Goal: Task Accomplishment & Management: Complete application form

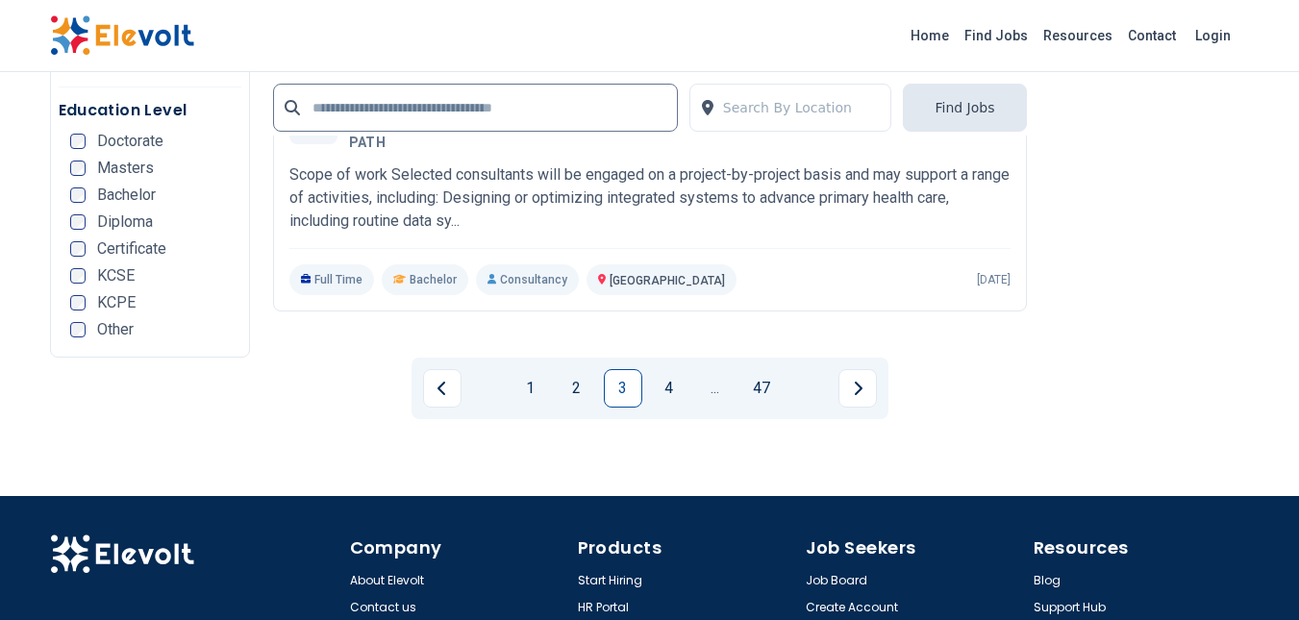
scroll to position [4065, 0]
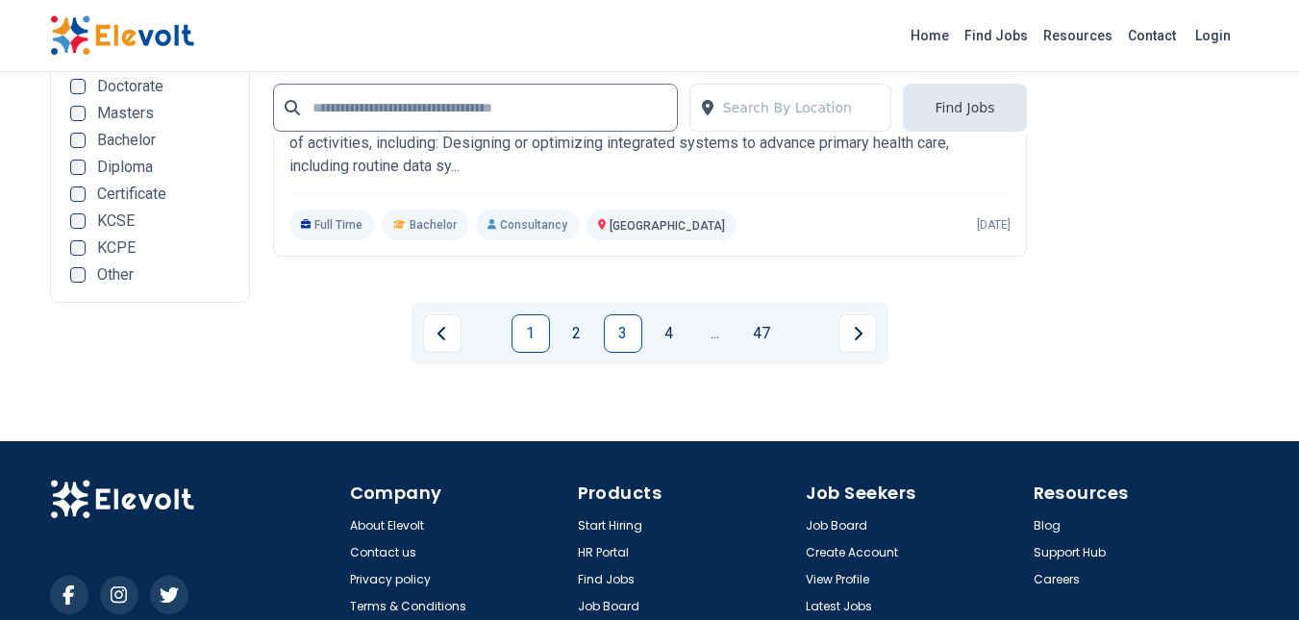
click at [525, 314] on link "1" at bounding box center [530, 333] width 38 height 38
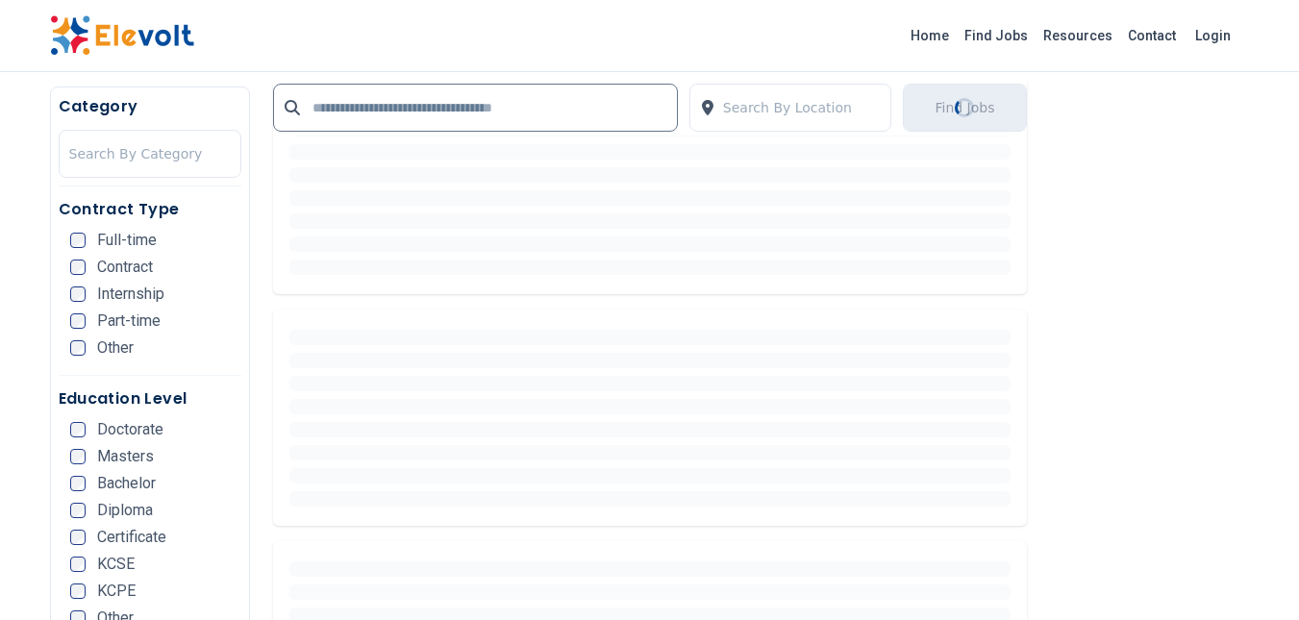
scroll to position [0, 0]
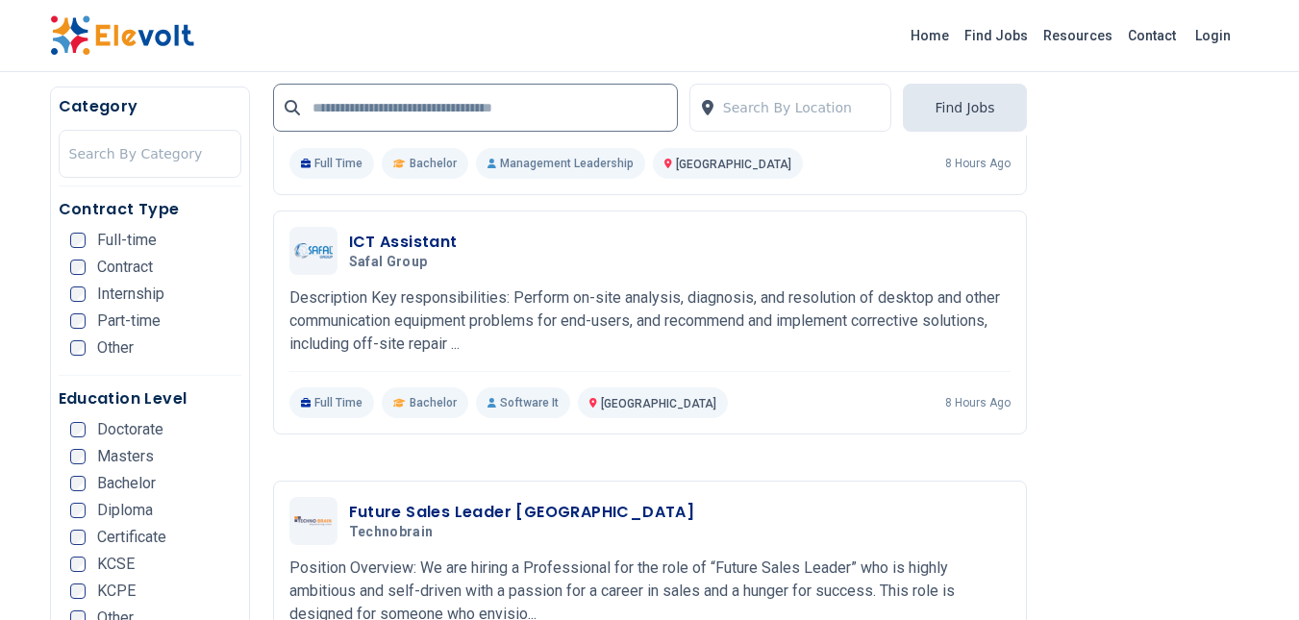
scroll to position [2377, 0]
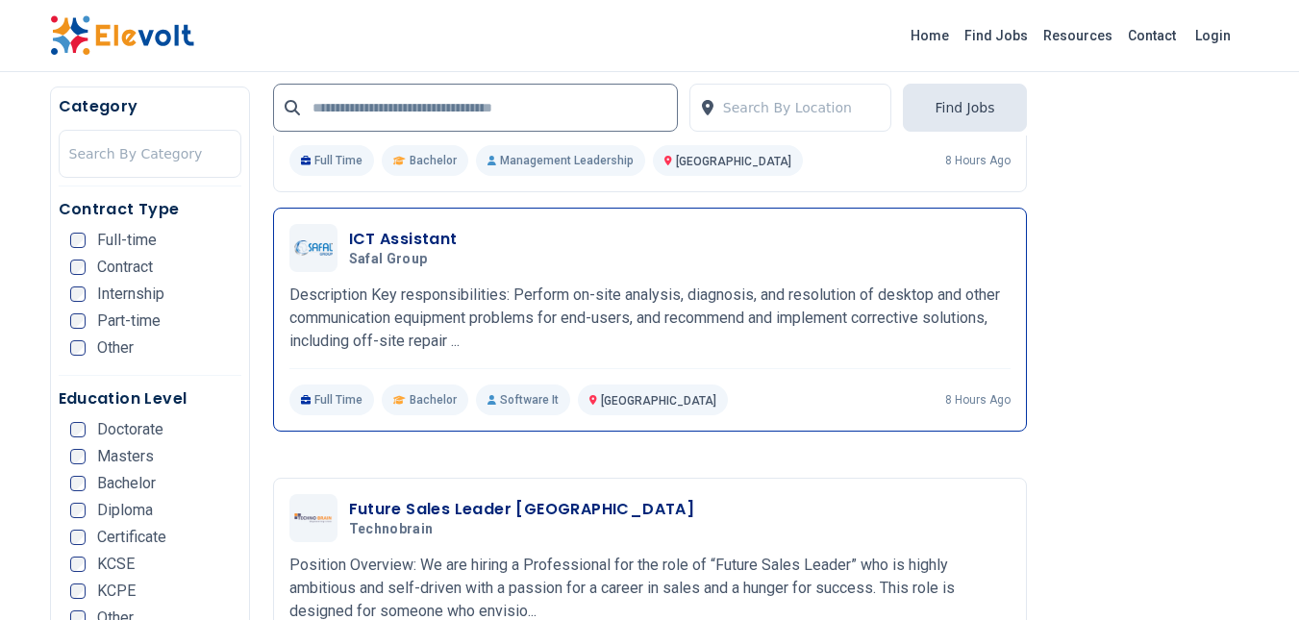
click at [419, 228] on h3 "ICT Assistant" at bounding box center [403, 239] width 109 height 23
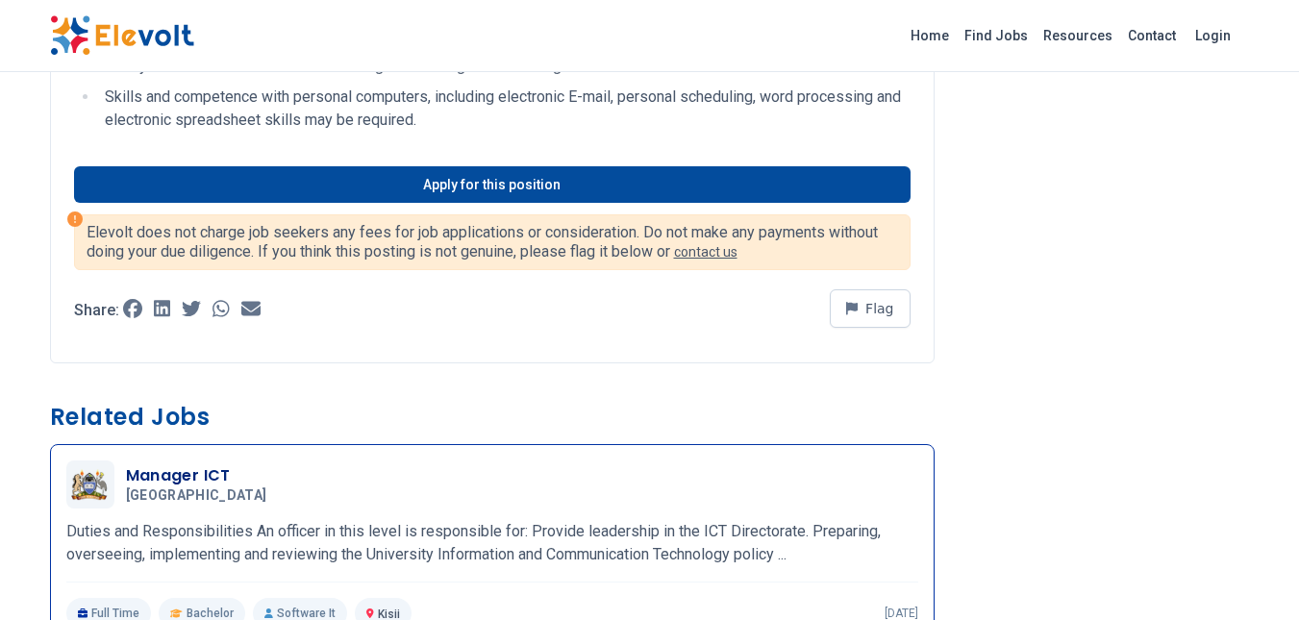
scroll to position [1646, 0]
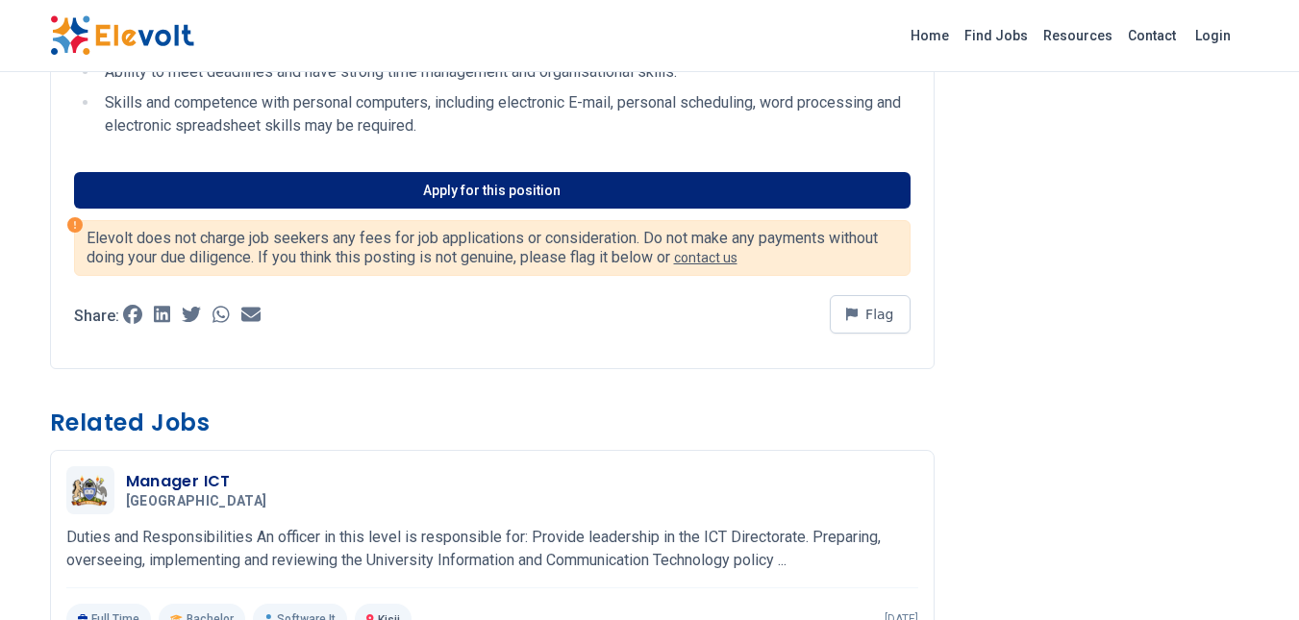
click at [244, 209] on link "Apply for this position" at bounding box center [492, 190] width 836 height 37
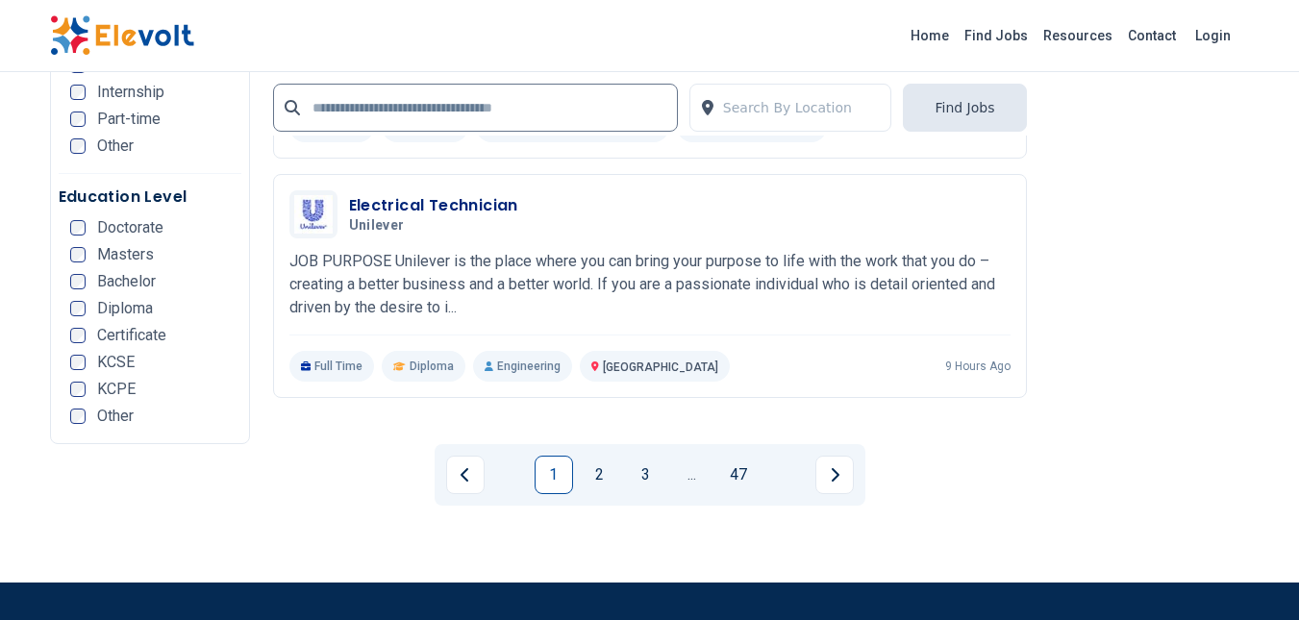
scroll to position [3930, 0]
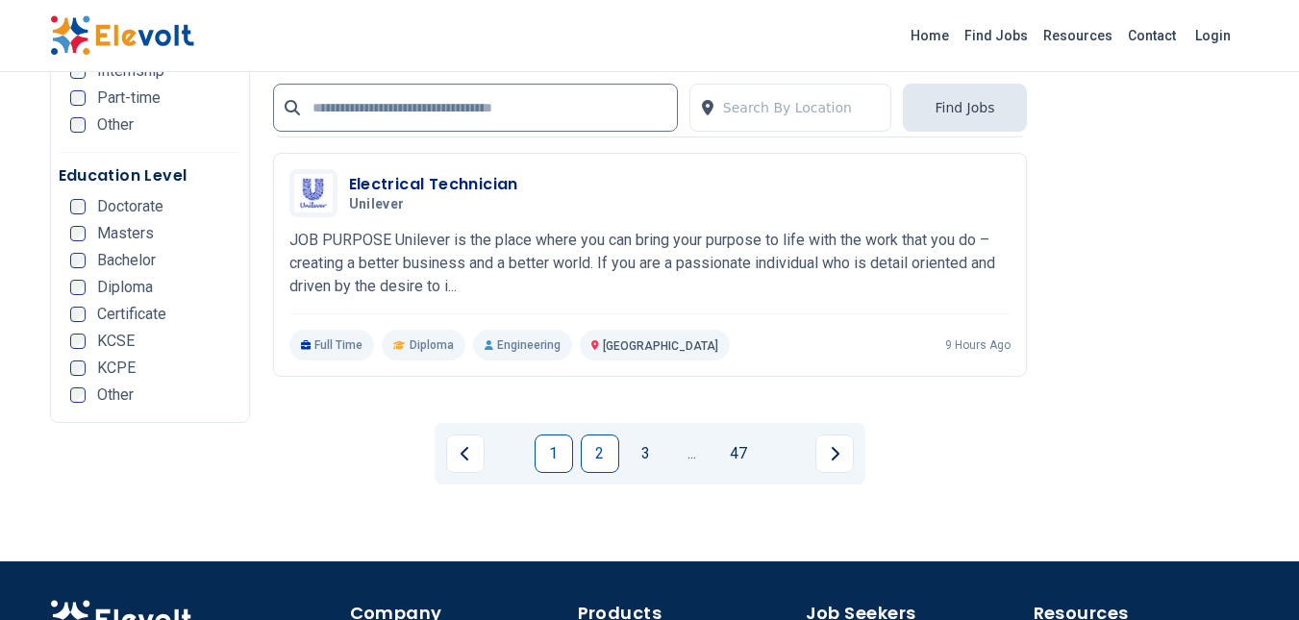
click at [598, 435] on link "2" at bounding box center [600, 454] width 38 height 38
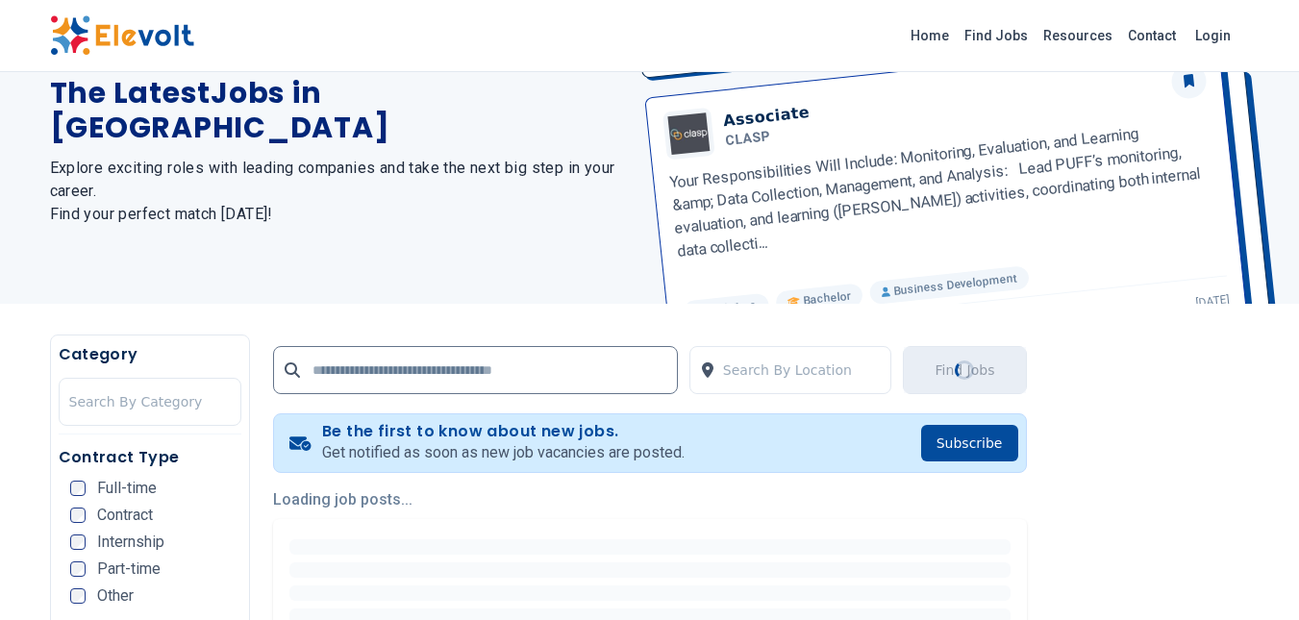
scroll to position [0, 0]
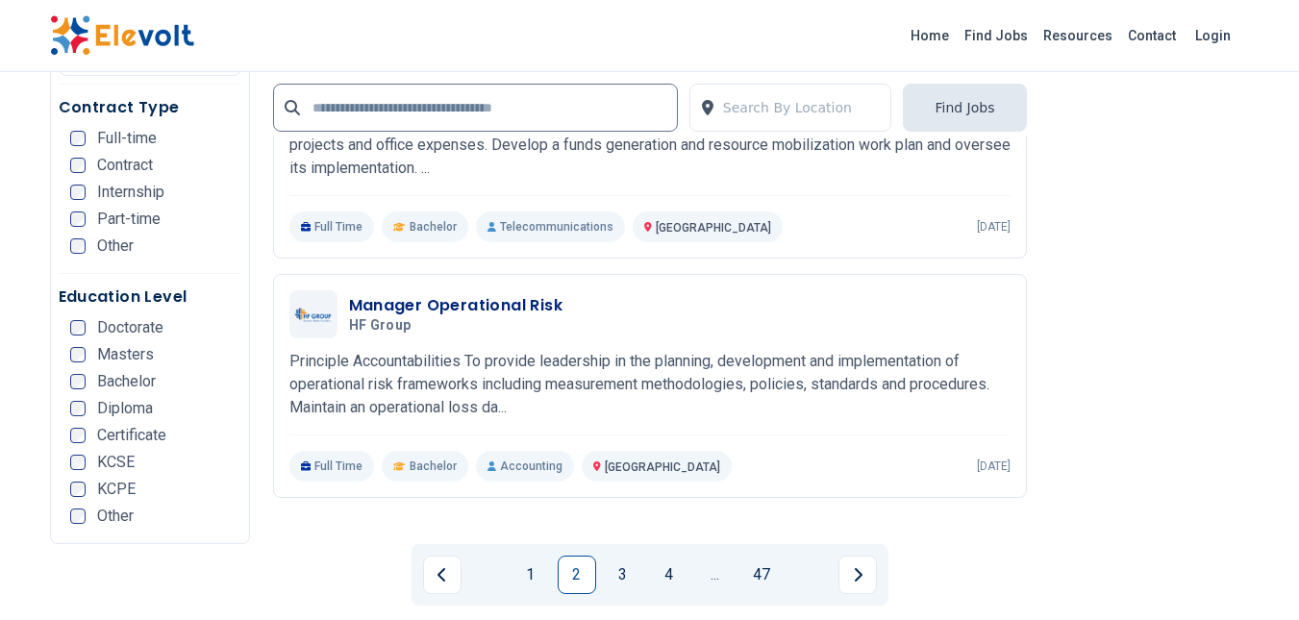
scroll to position [3836, 0]
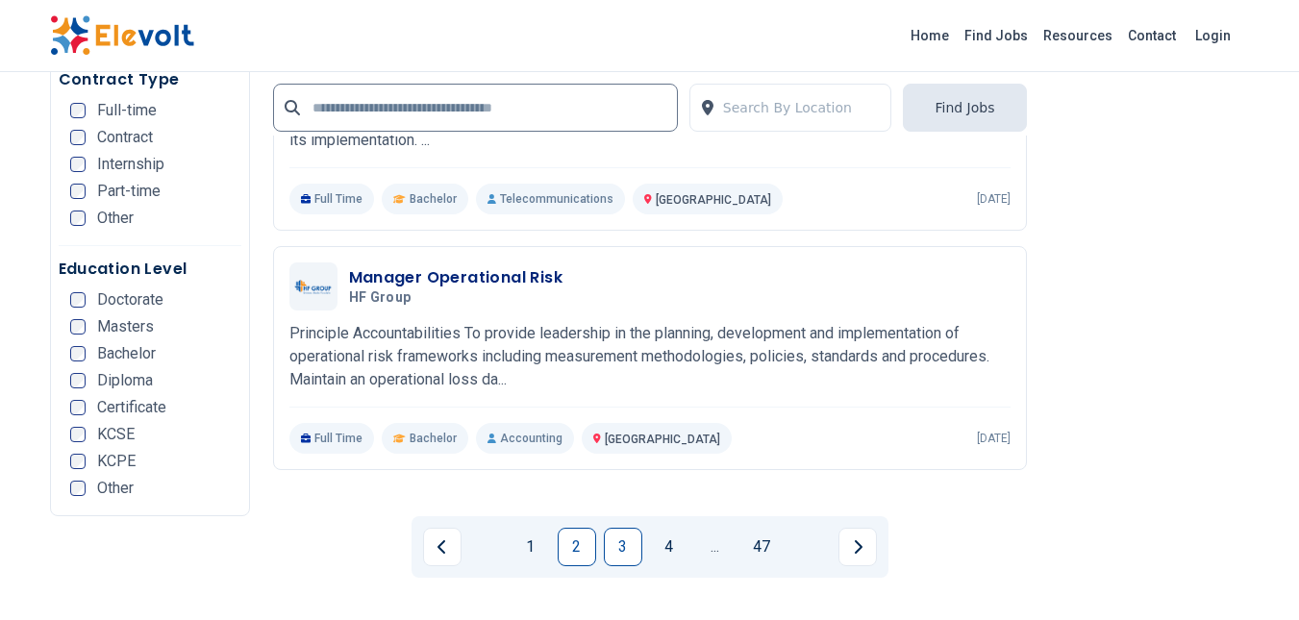
click at [619, 528] on link "3" at bounding box center [623, 547] width 38 height 38
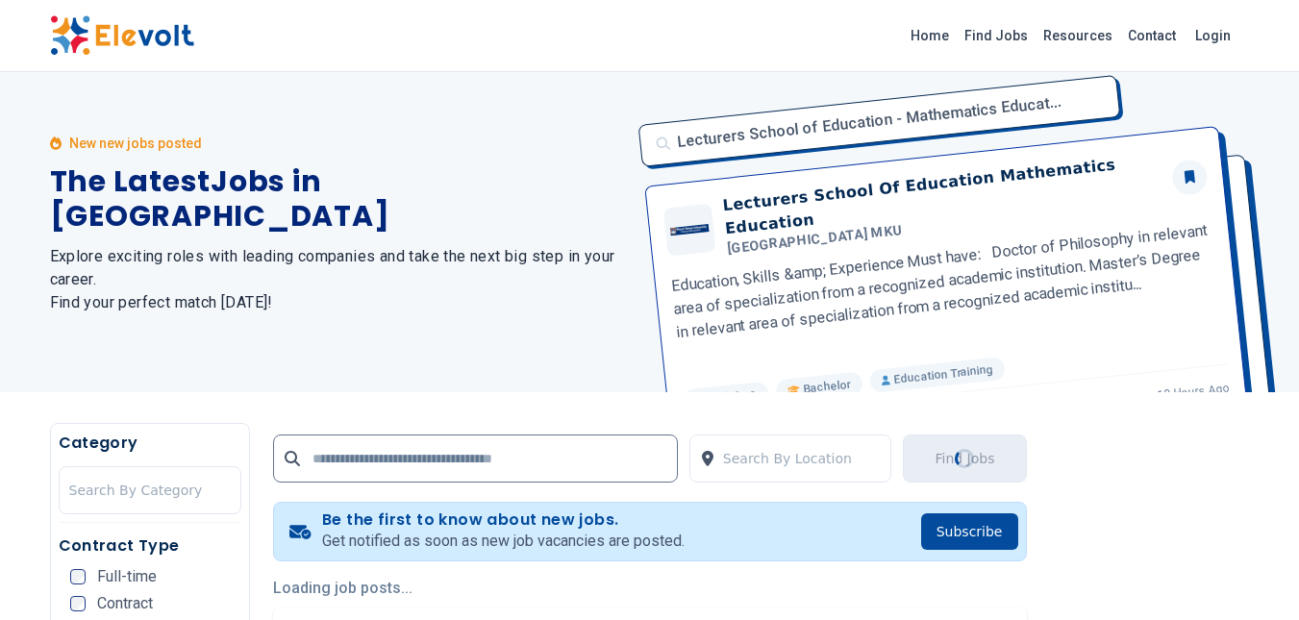
scroll to position [0, 0]
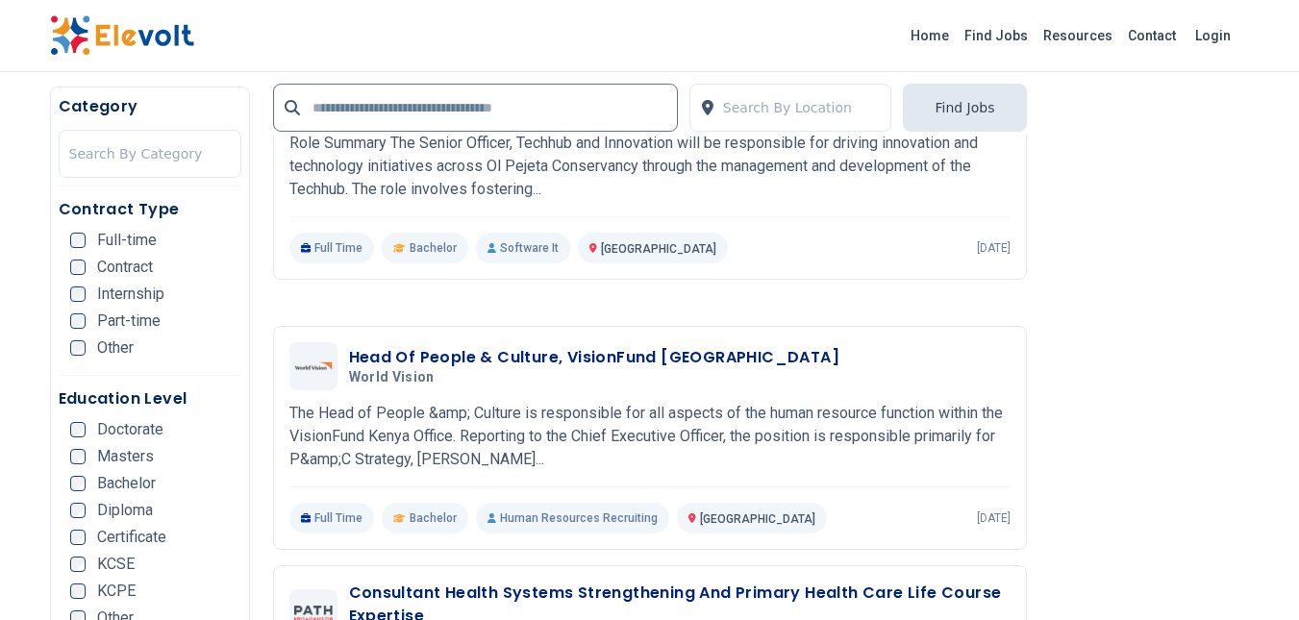
scroll to position [3525, 0]
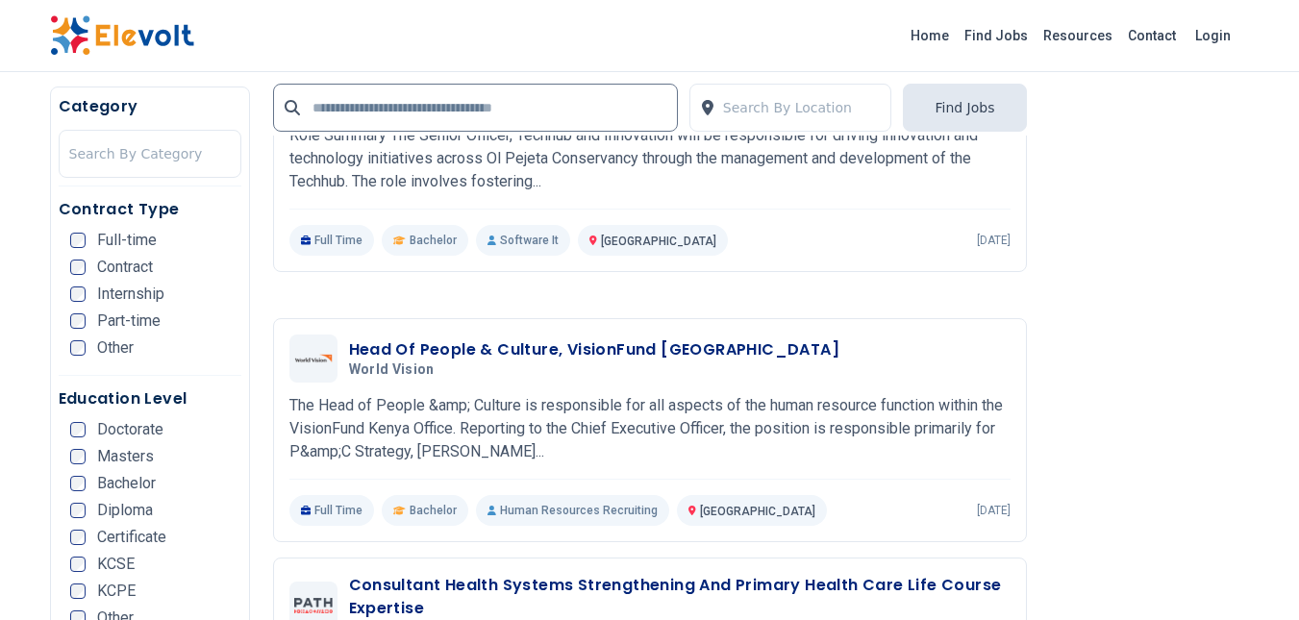
click at [640, 495] on p "Human Resources Recruiting" at bounding box center [572, 510] width 193 height 31
